Goal: Book appointment/travel/reservation

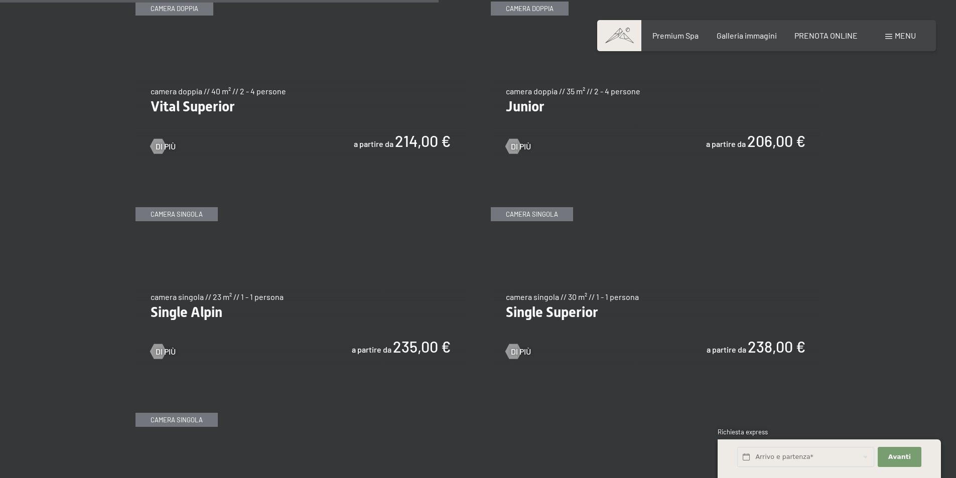
scroll to position [1505, 0]
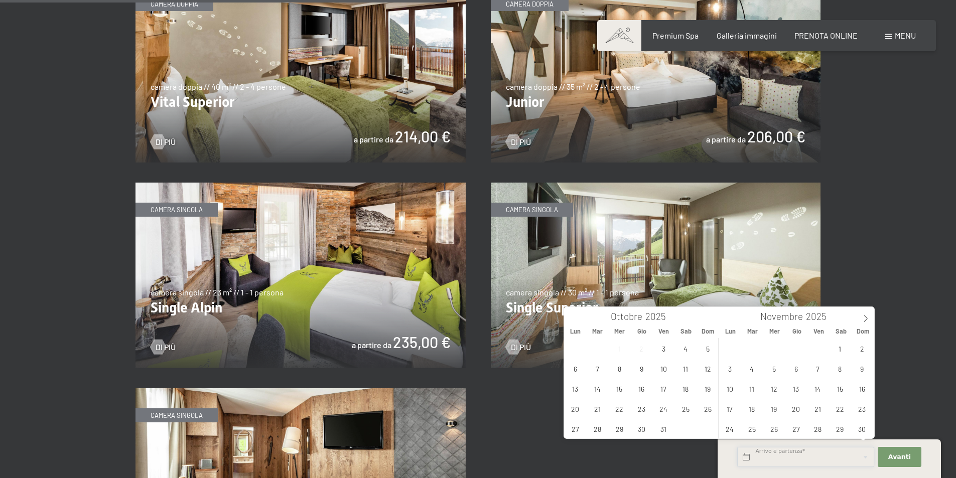
click at [755, 460] on input "text" at bounding box center [805, 457] width 137 height 21
click at [868, 320] on icon at bounding box center [865, 318] width 7 height 7
type input "2026"
click at [819, 351] on span "2" at bounding box center [818, 349] width 20 height 20
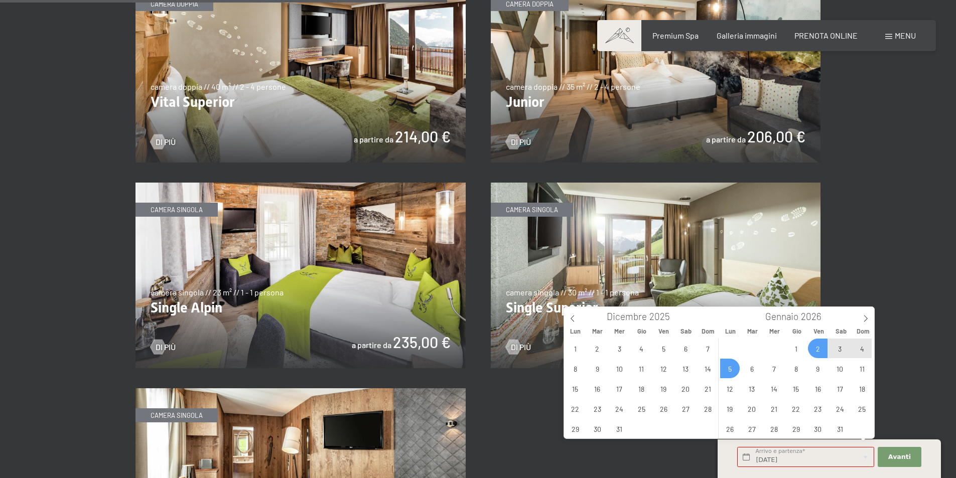
click at [731, 369] on span "5" at bounding box center [730, 369] width 20 height 20
type input "Ven. 02/01/2026 - Lun. 05/01/2026"
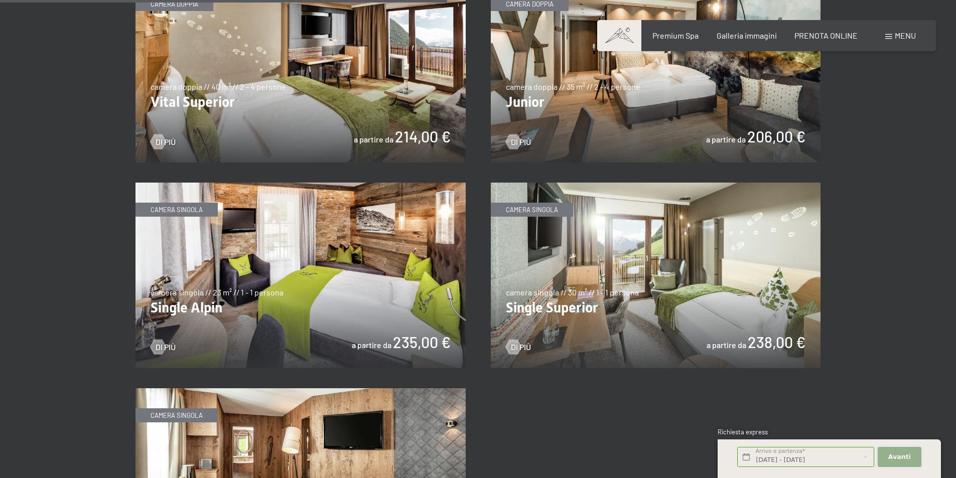
click at [899, 452] on span "Avanti" at bounding box center [899, 456] width 23 height 9
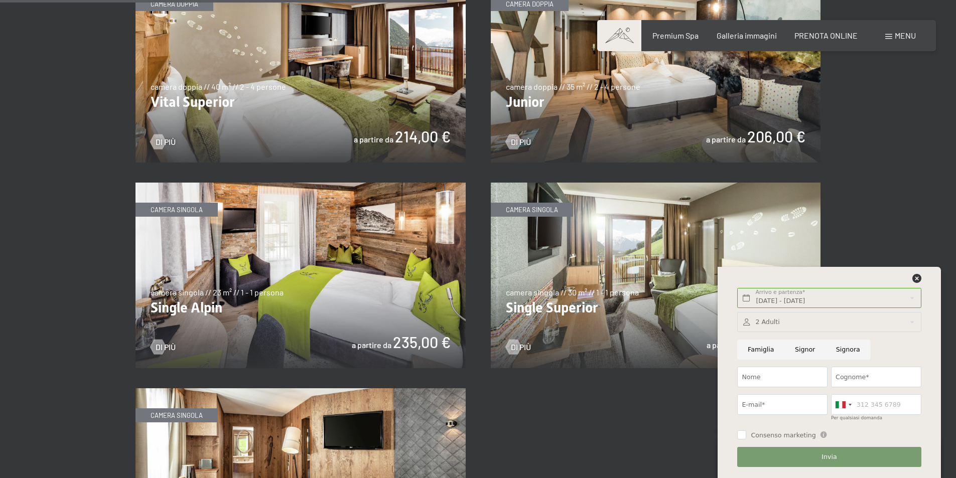
click at [761, 348] on input "Famiglia" at bounding box center [760, 350] width 47 height 21
radio input "true"
click at [758, 376] on input "Nome" at bounding box center [782, 377] width 90 height 21
type input "Gabriele"
type input "Pelliconi"
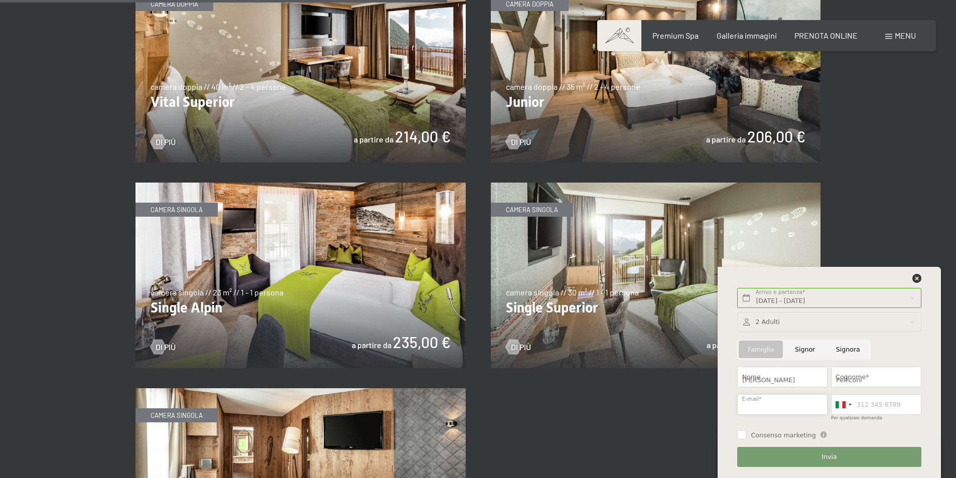
type input "gabriele.pelliconi@tiscali.it"
type input "3480924087"
click at [829, 457] on span "Invia" at bounding box center [828, 456] width 15 height 9
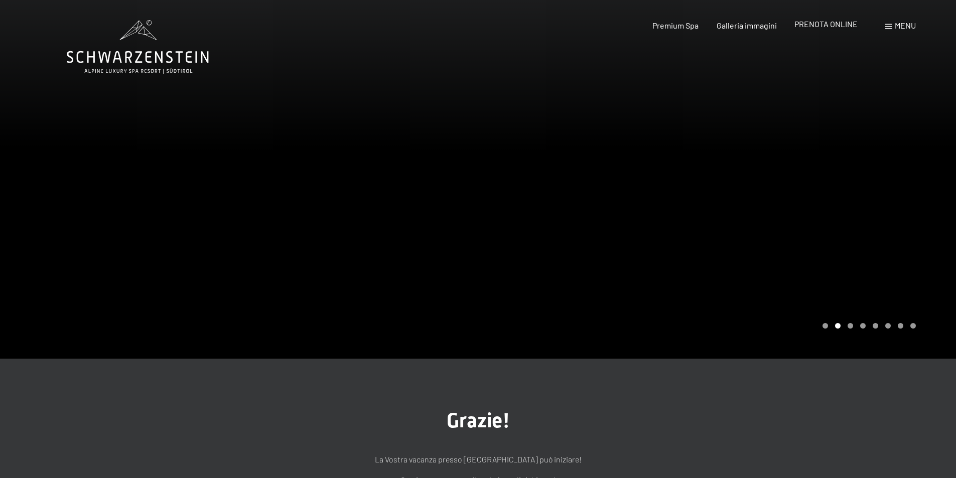
click at [821, 23] on span "PRENOTA ONLINE" at bounding box center [825, 24] width 63 height 10
